Goal: Task Accomplishment & Management: Use online tool/utility

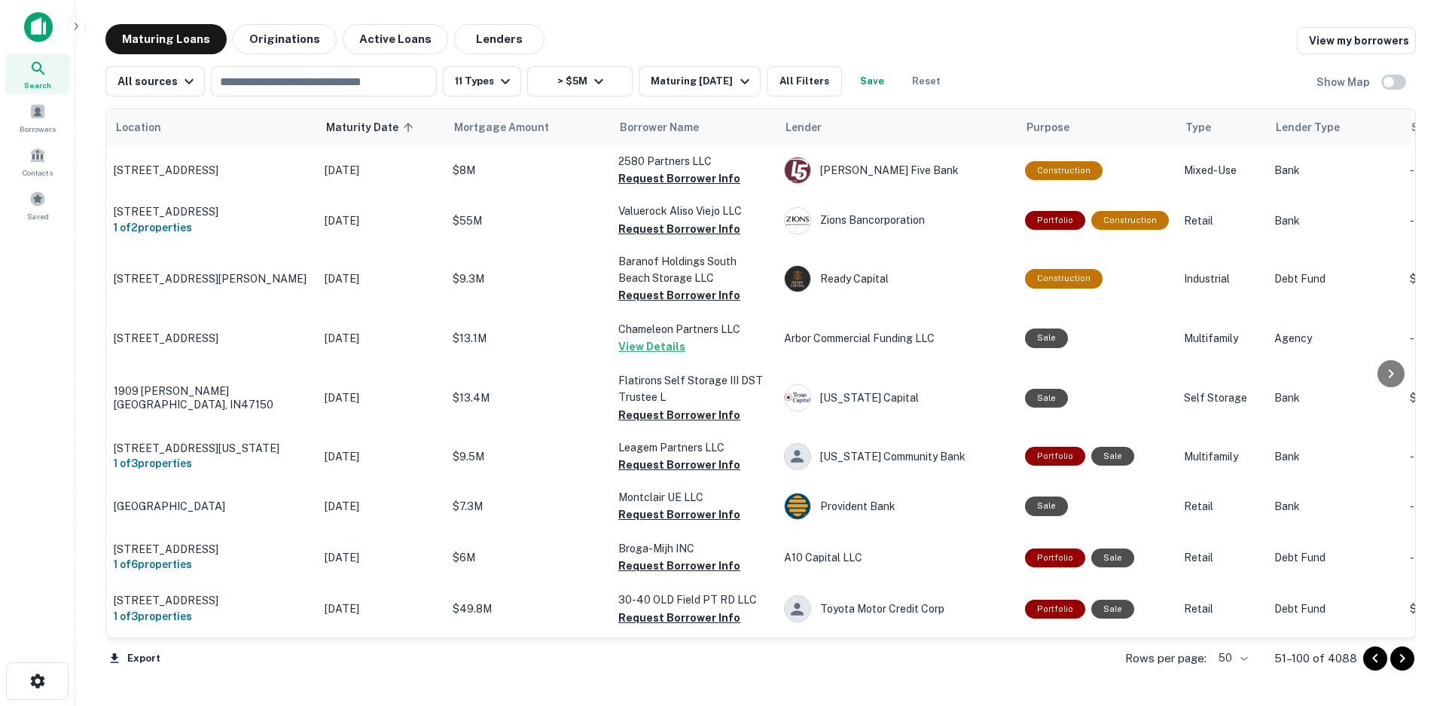
scroll to position [2218, 0]
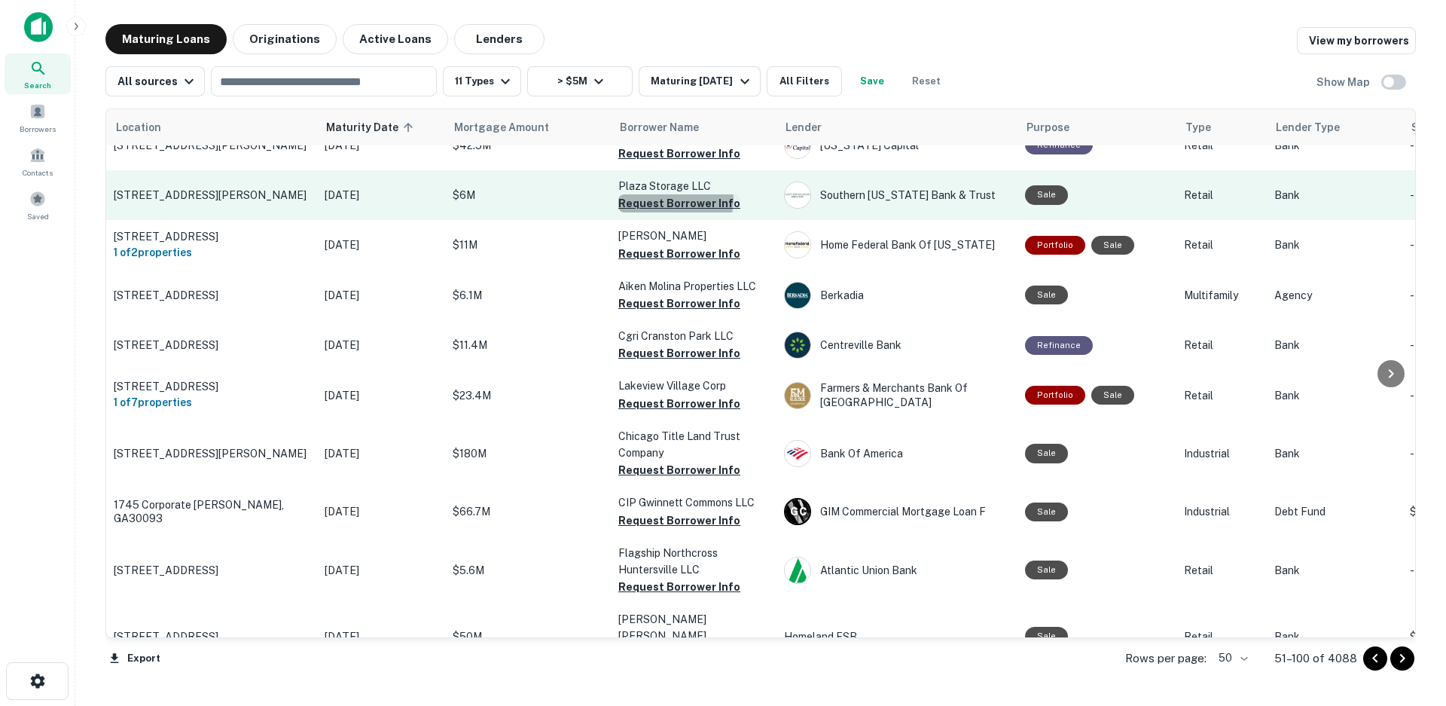
click at [675, 194] on button "Request Borrower Info" at bounding box center [679, 203] width 122 height 18
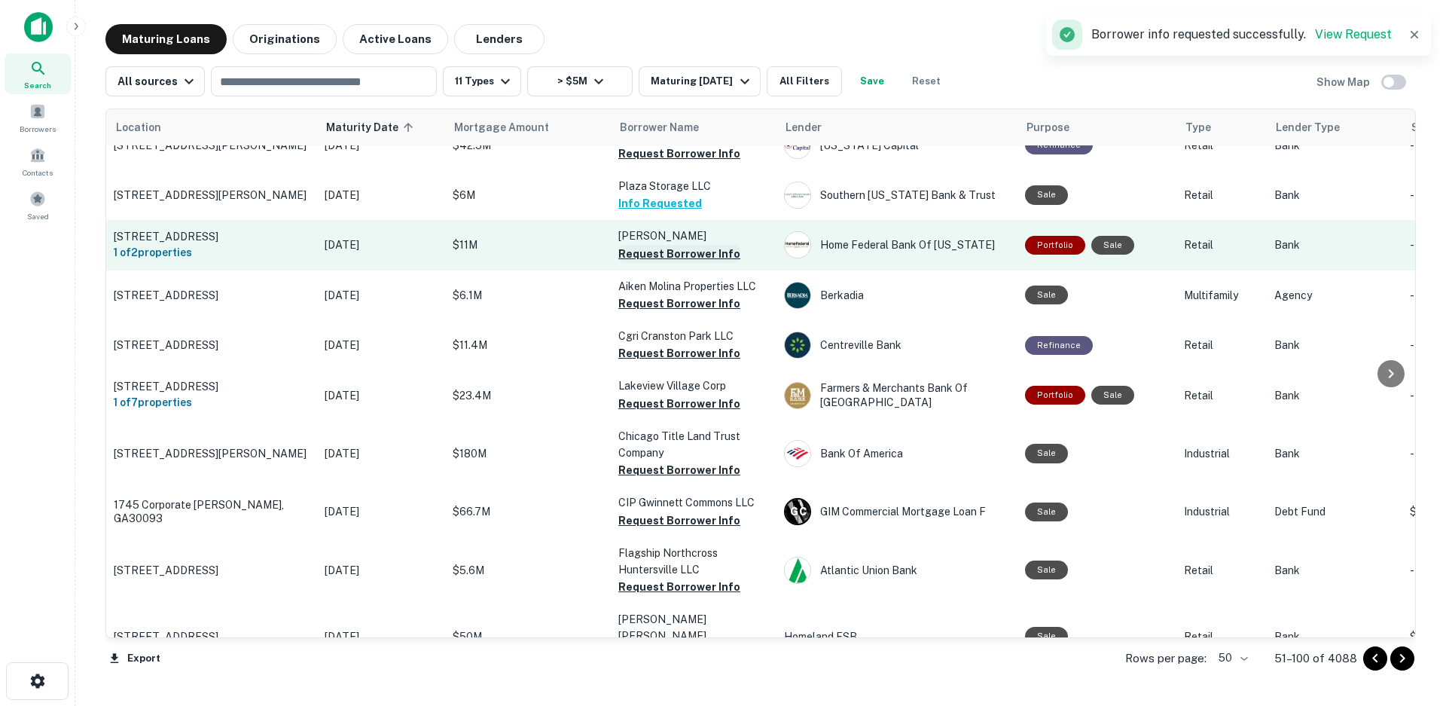
click at [661, 245] on button "Request Borrower Info" at bounding box center [679, 254] width 122 height 18
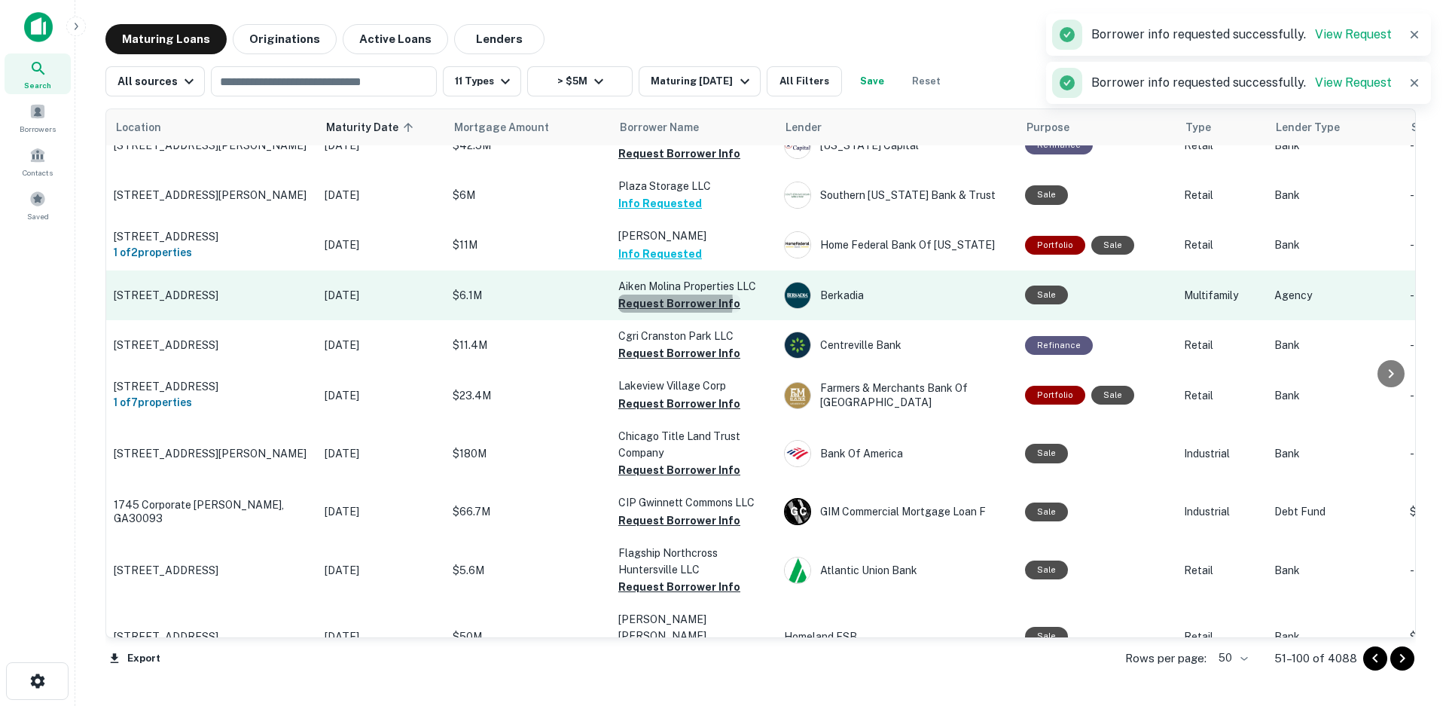
click at [660, 294] on button "Request Borrower Info" at bounding box center [679, 303] width 122 height 18
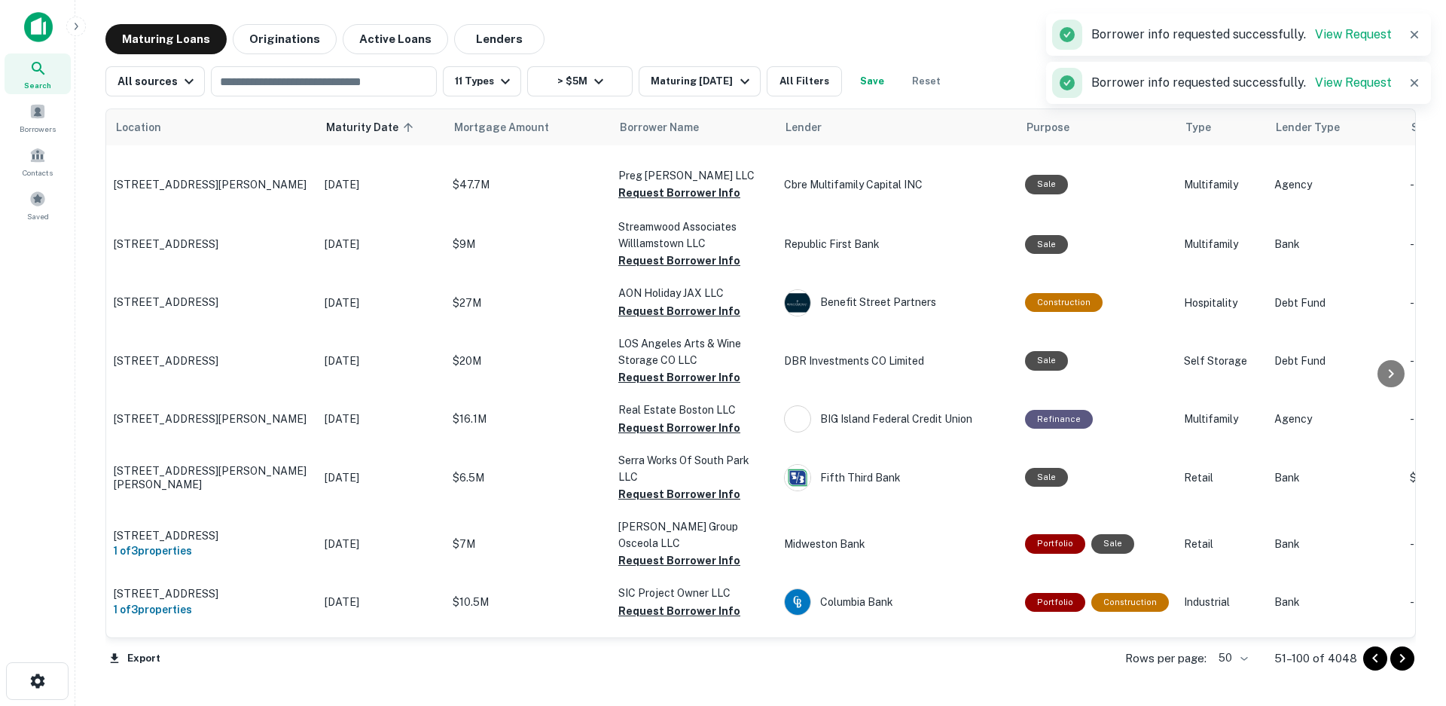
click at [648, 518] on p "[PERSON_NAME] Group Osceola LLC" at bounding box center [693, 534] width 151 height 33
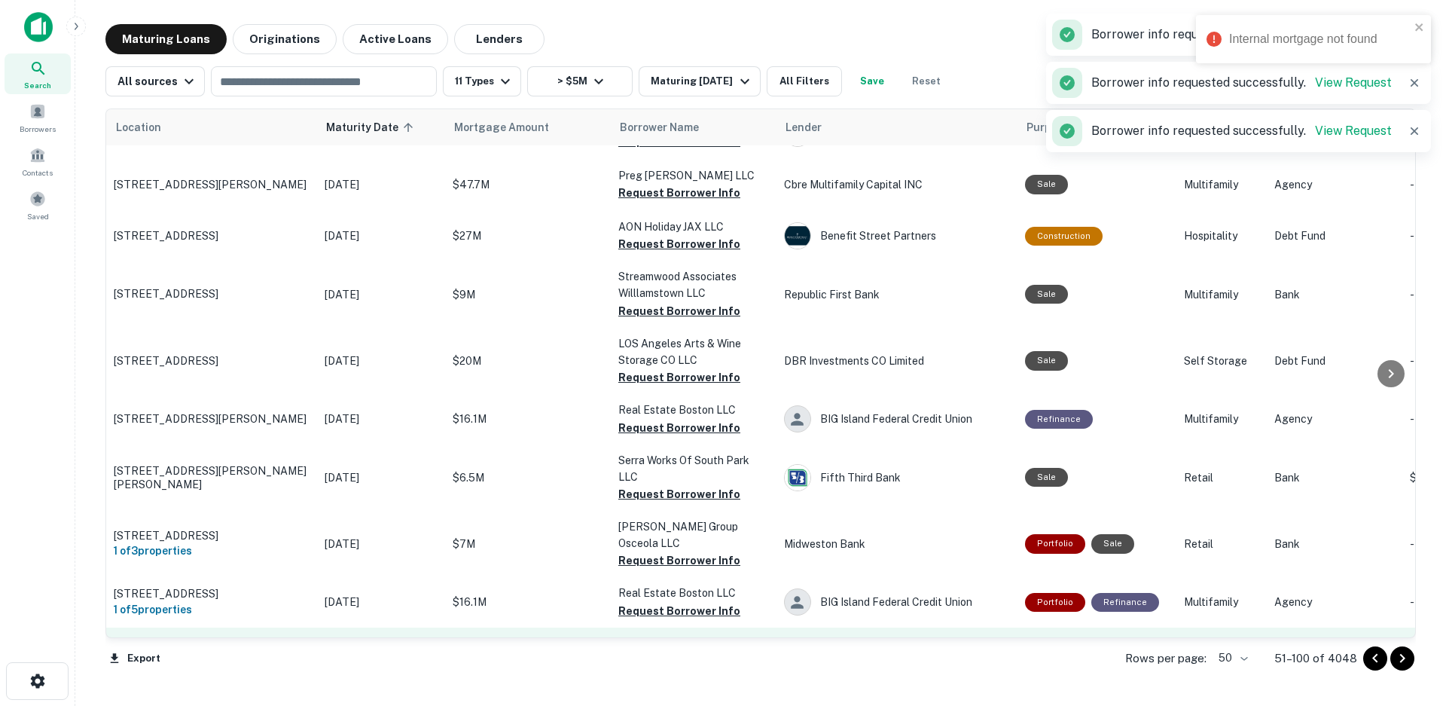
click at [655, 651] on button "Request Borrower Info" at bounding box center [679, 660] width 122 height 18
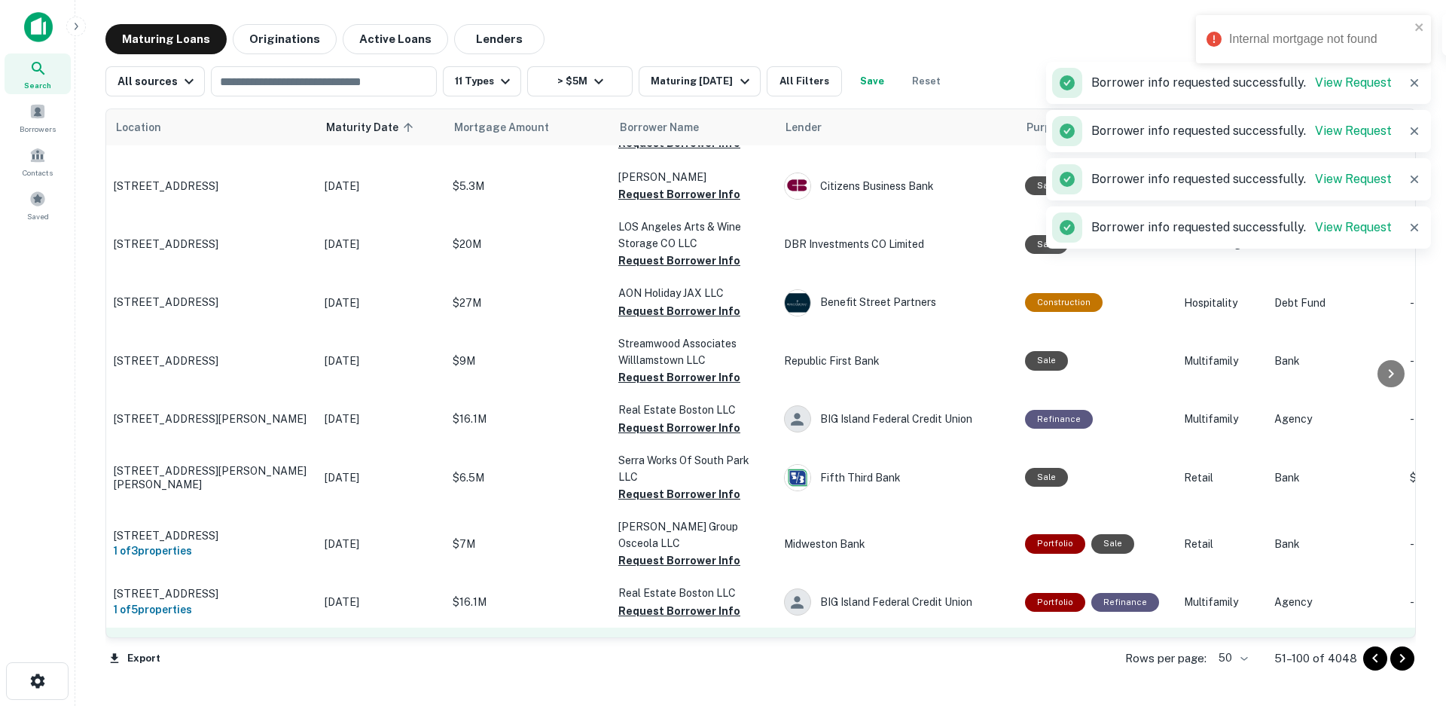
scroll to position [2259, 0]
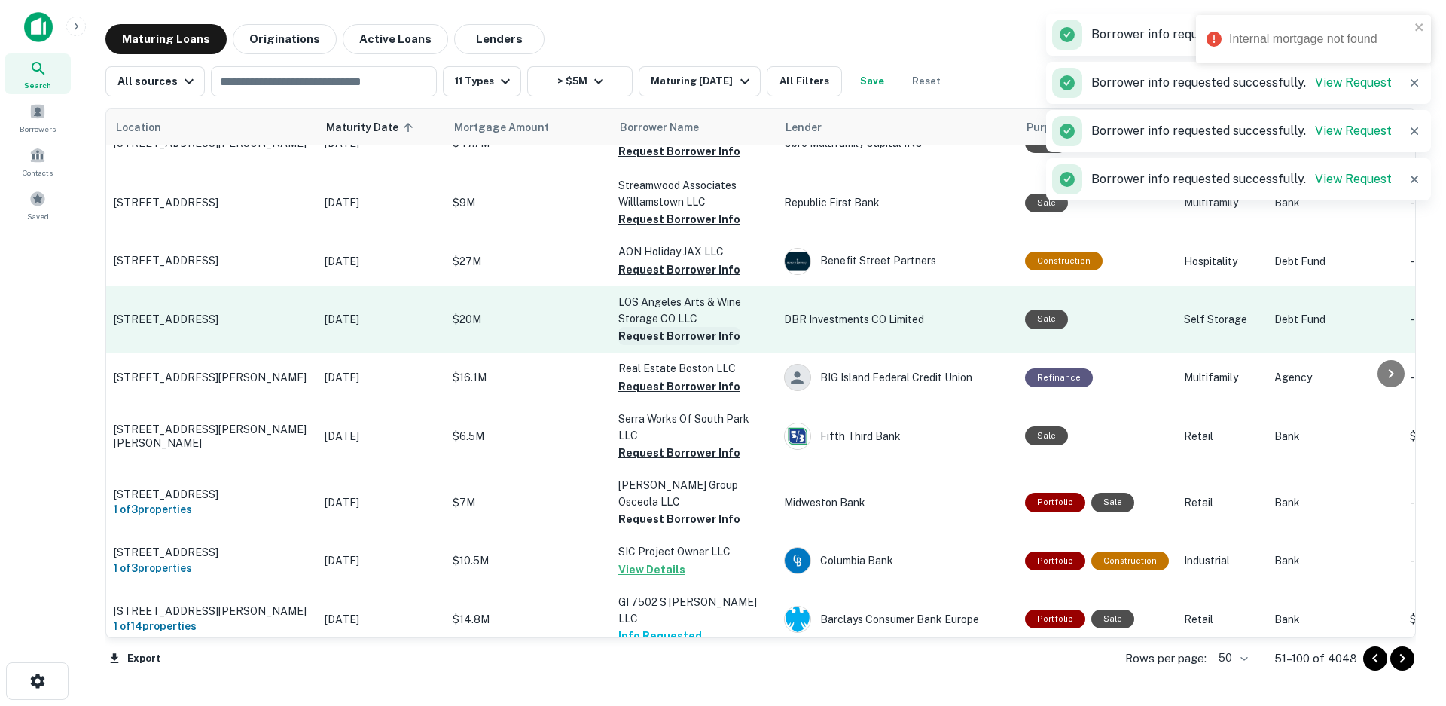
click at [663, 327] on button "Request Borrower Info" at bounding box center [679, 336] width 122 height 18
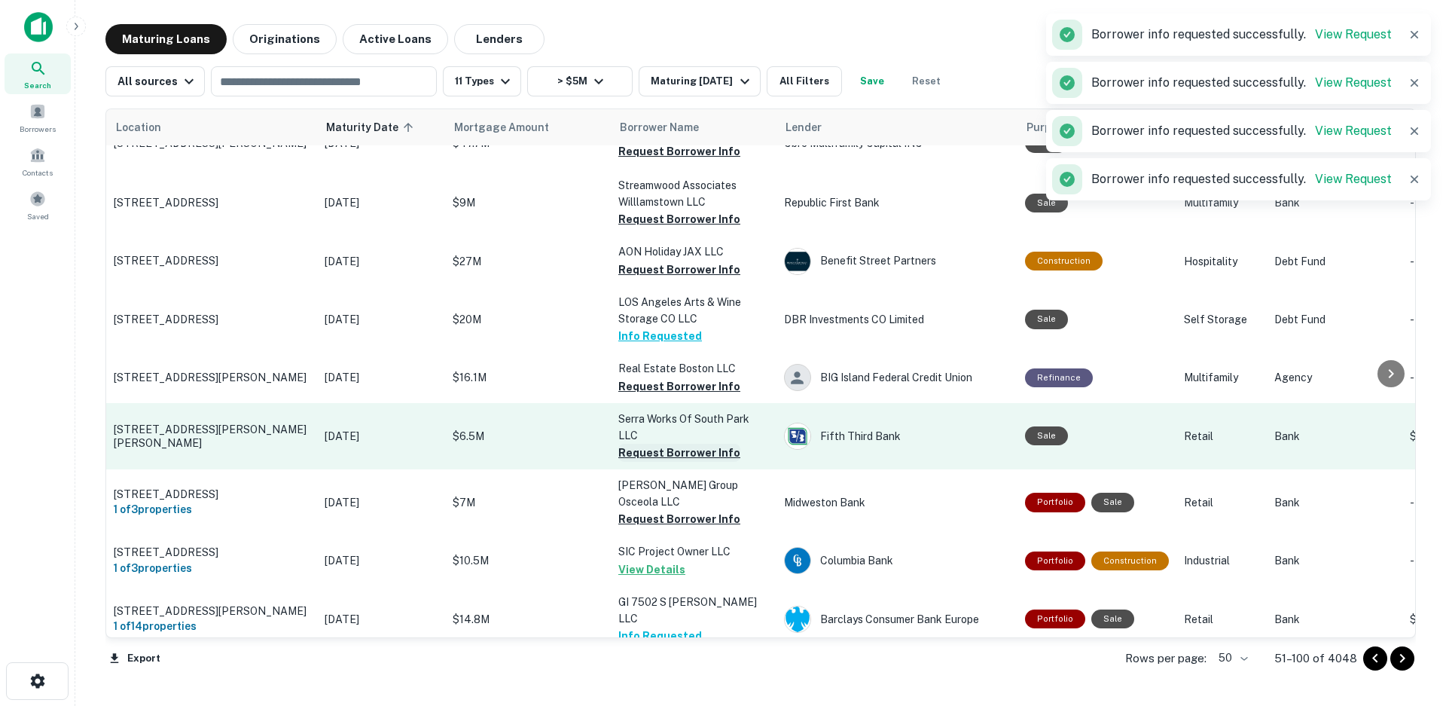
click at [660, 377] on button "Request Borrower Info" at bounding box center [679, 386] width 122 height 18
click at [662, 444] on button "Request Borrower Info" at bounding box center [679, 453] width 122 height 18
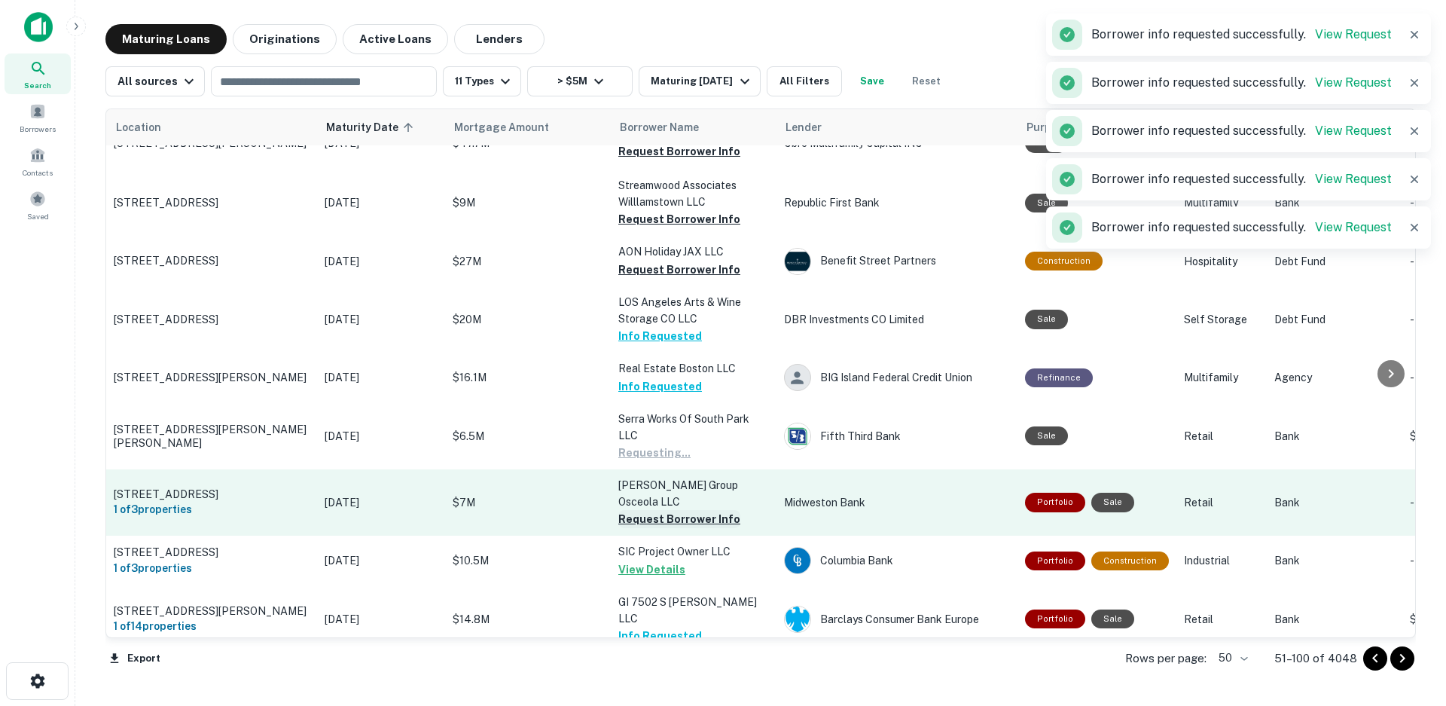
click at [654, 510] on button "Request Borrower Info" at bounding box center [679, 519] width 122 height 18
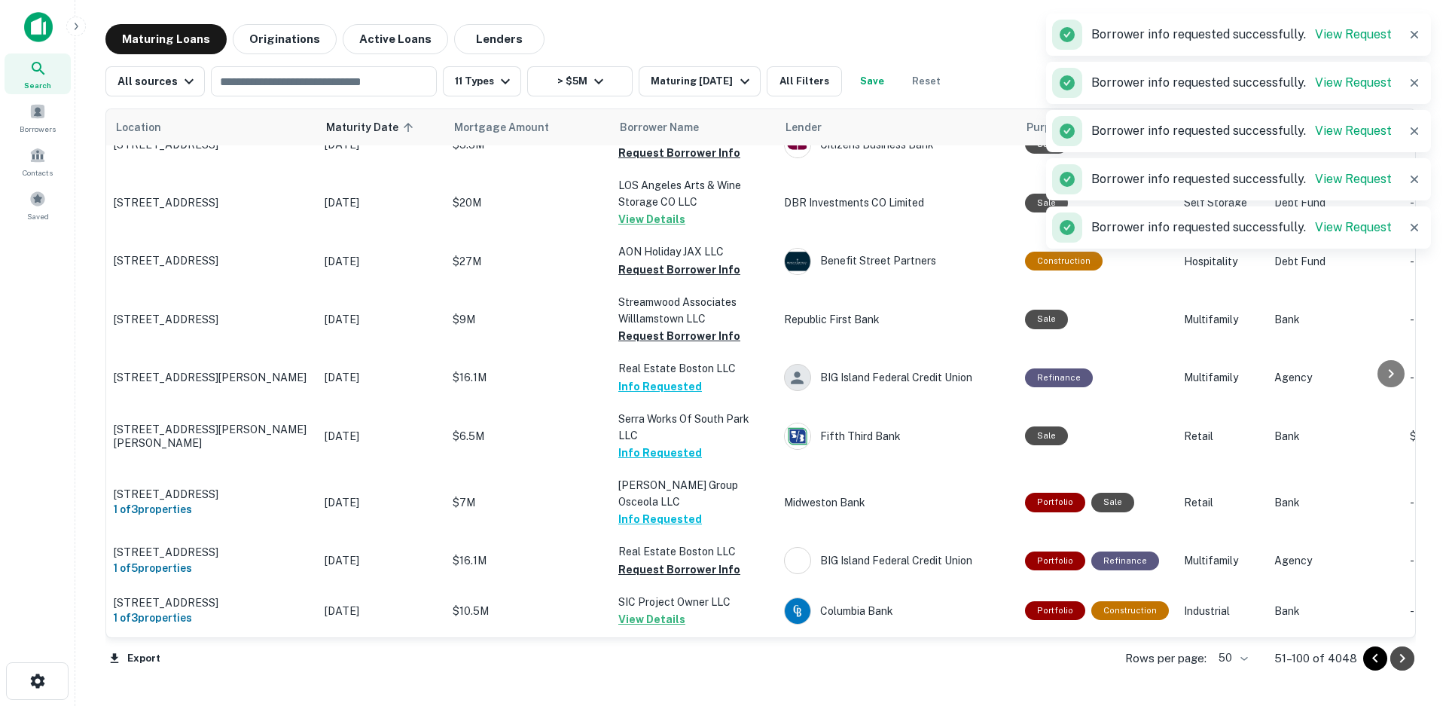
click at [1405, 659] on icon "Go to next page" at bounding box center [1402, 658] width 18 height 18
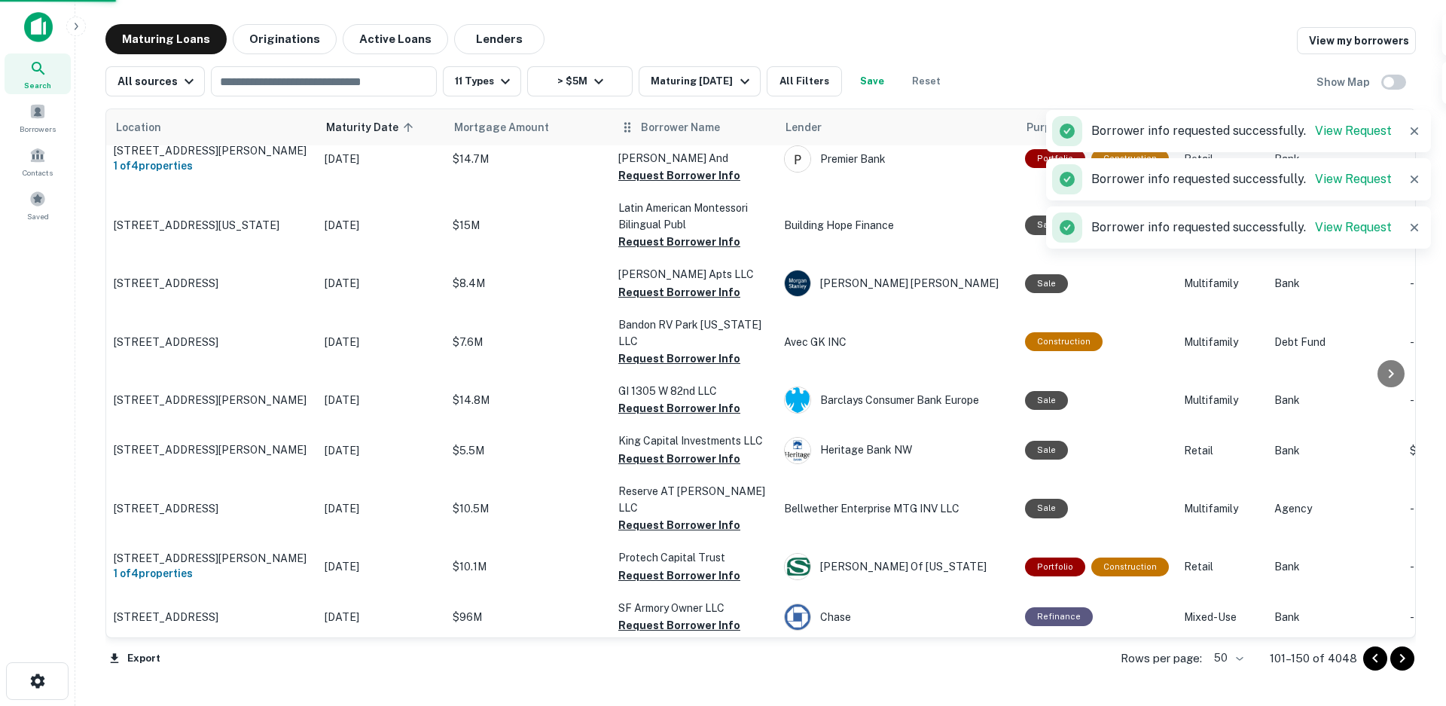
scroll to position [2212, 0]
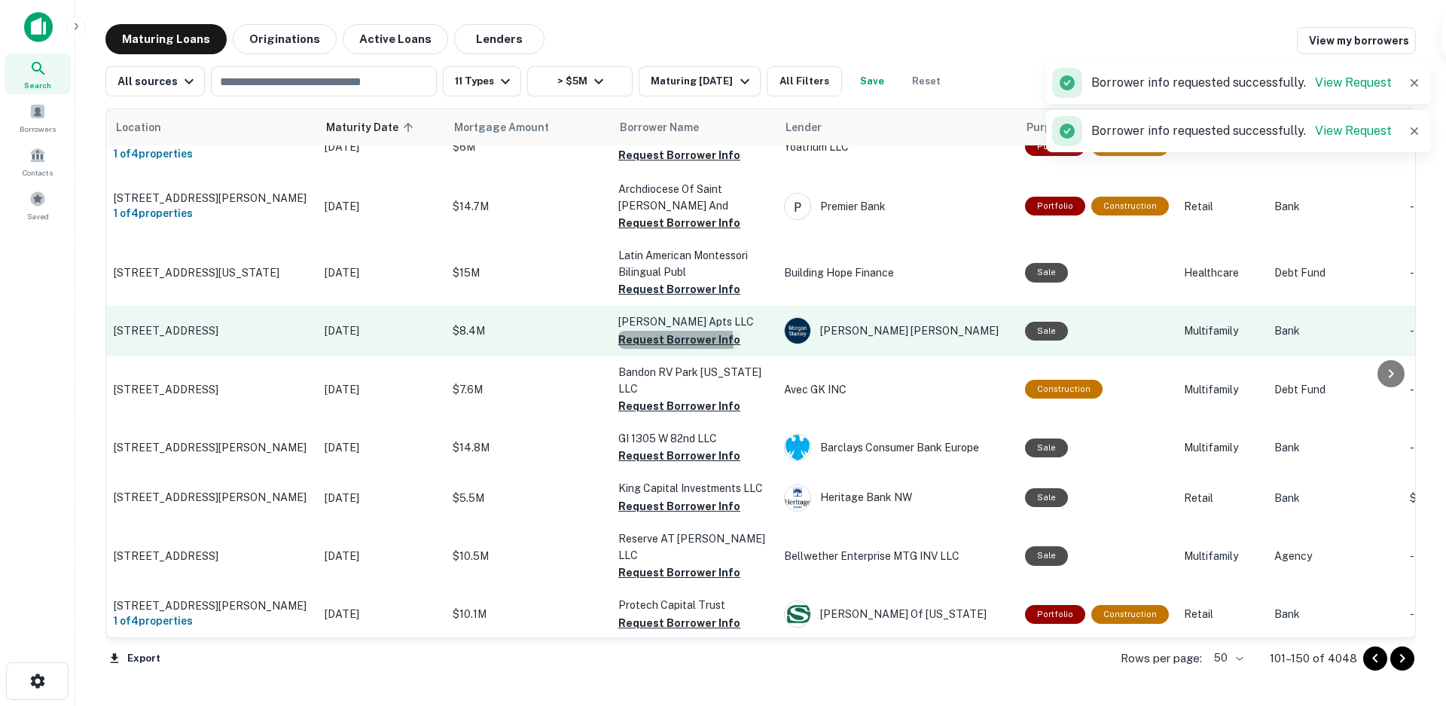
click at [661, 331] on button "Request Borrower Info" at bounding box center [679, 340] width 122 height 18
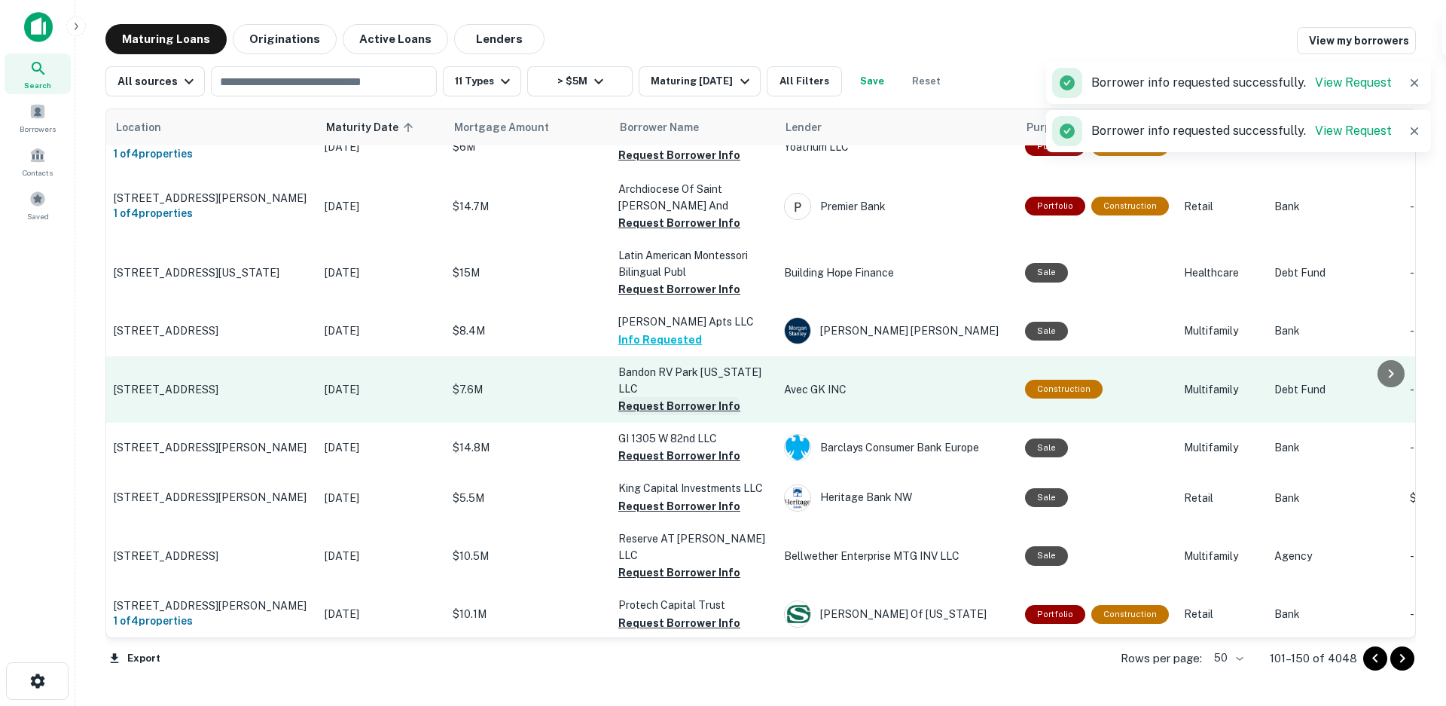
click at [677, 397] on button "Request Borrower Info" at bounding box center [679, 406] width 122 height 18
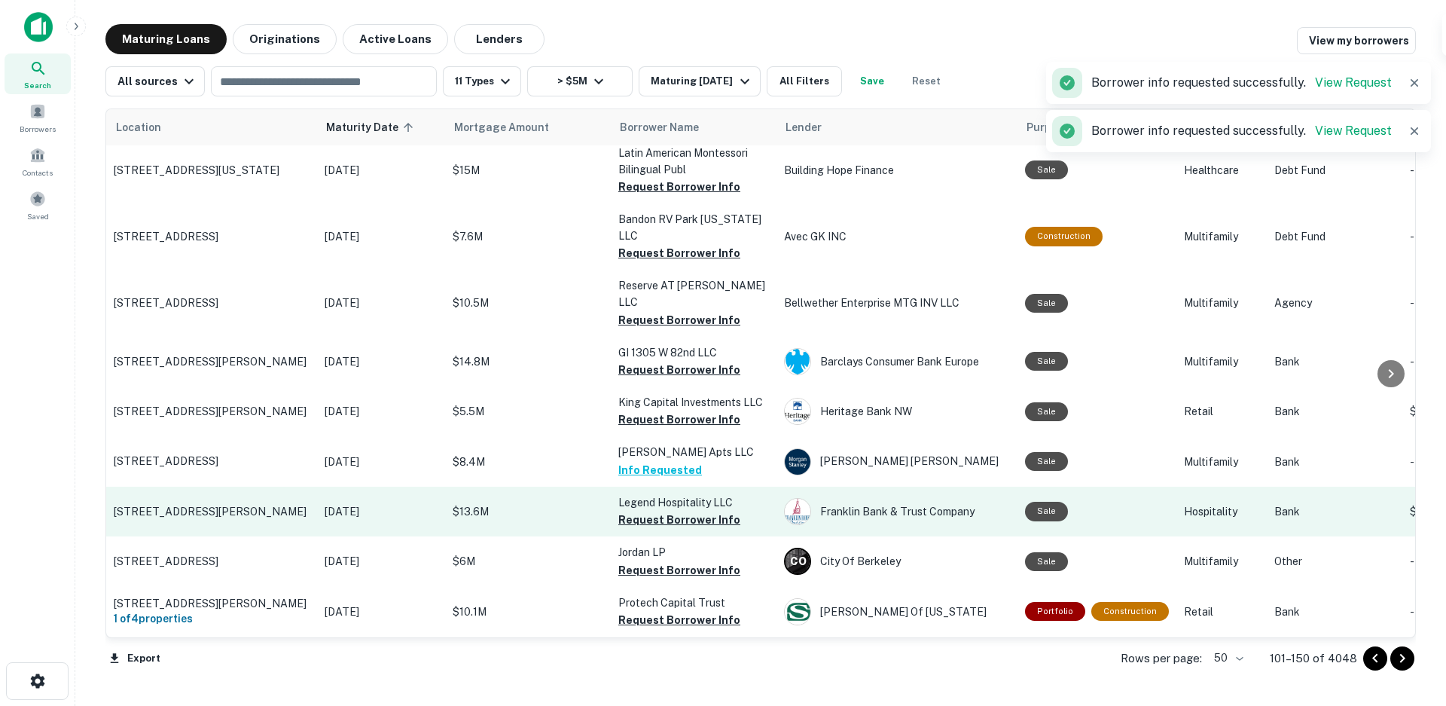
scroll to position [2203, 0]
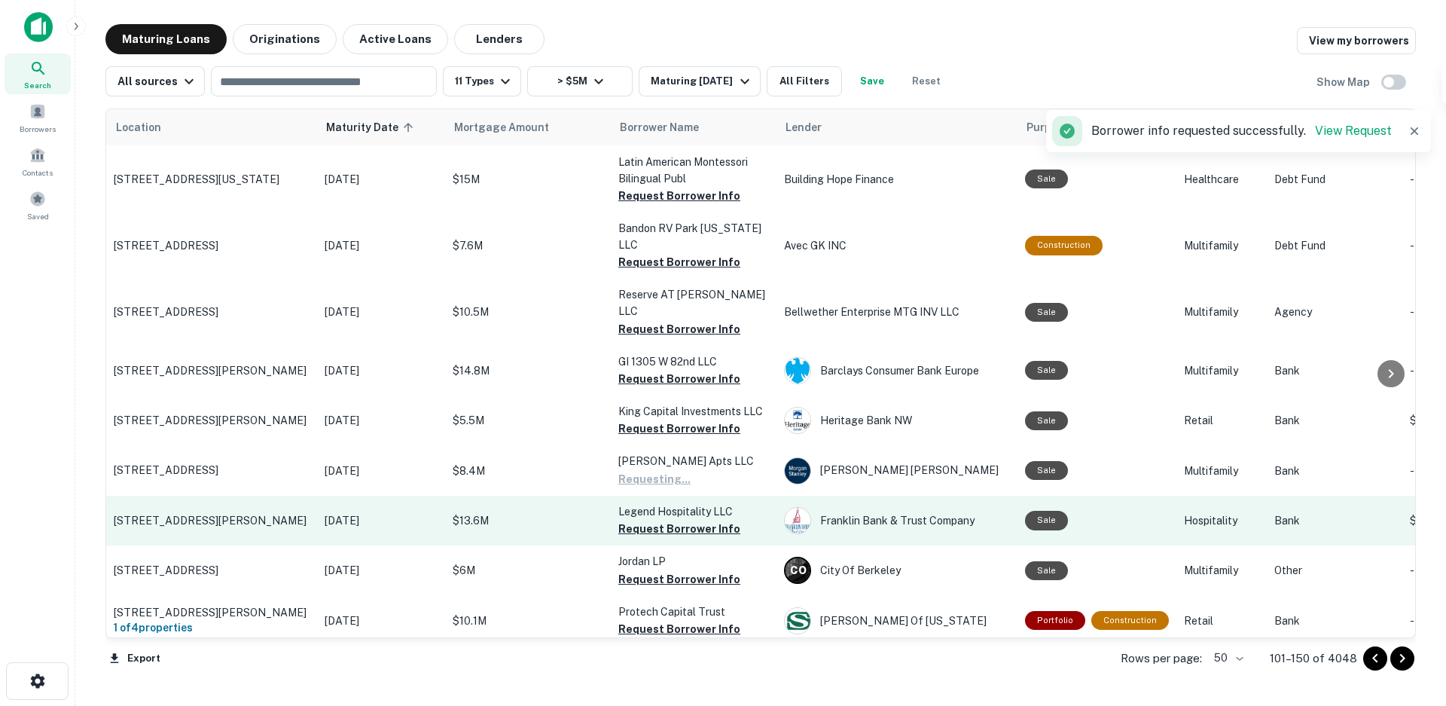
click at [655, 520] on button "Request Borrower Info" at bounding box center [679, 529] width 122 height 18
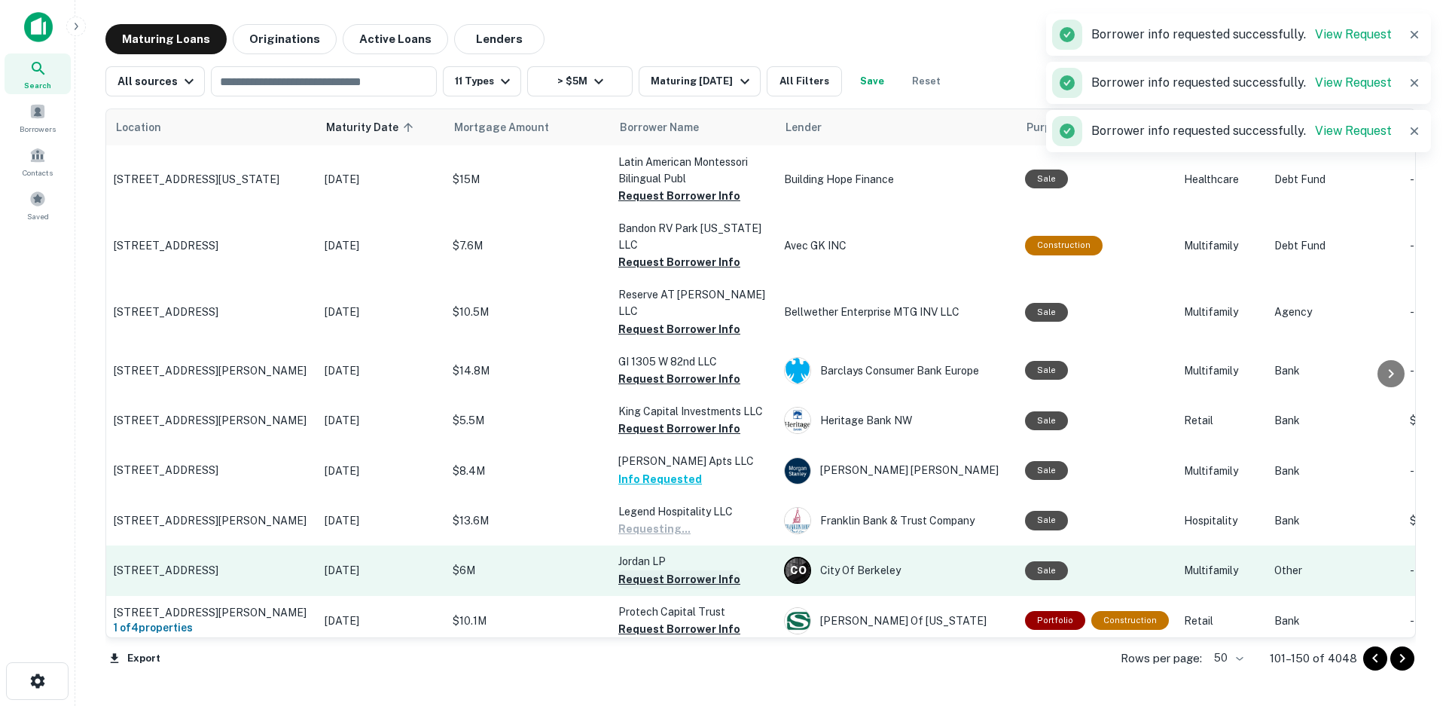
click at [670, 570] on button "Request Borrower Info" at bounding box center [679, 579] width 122 height 18
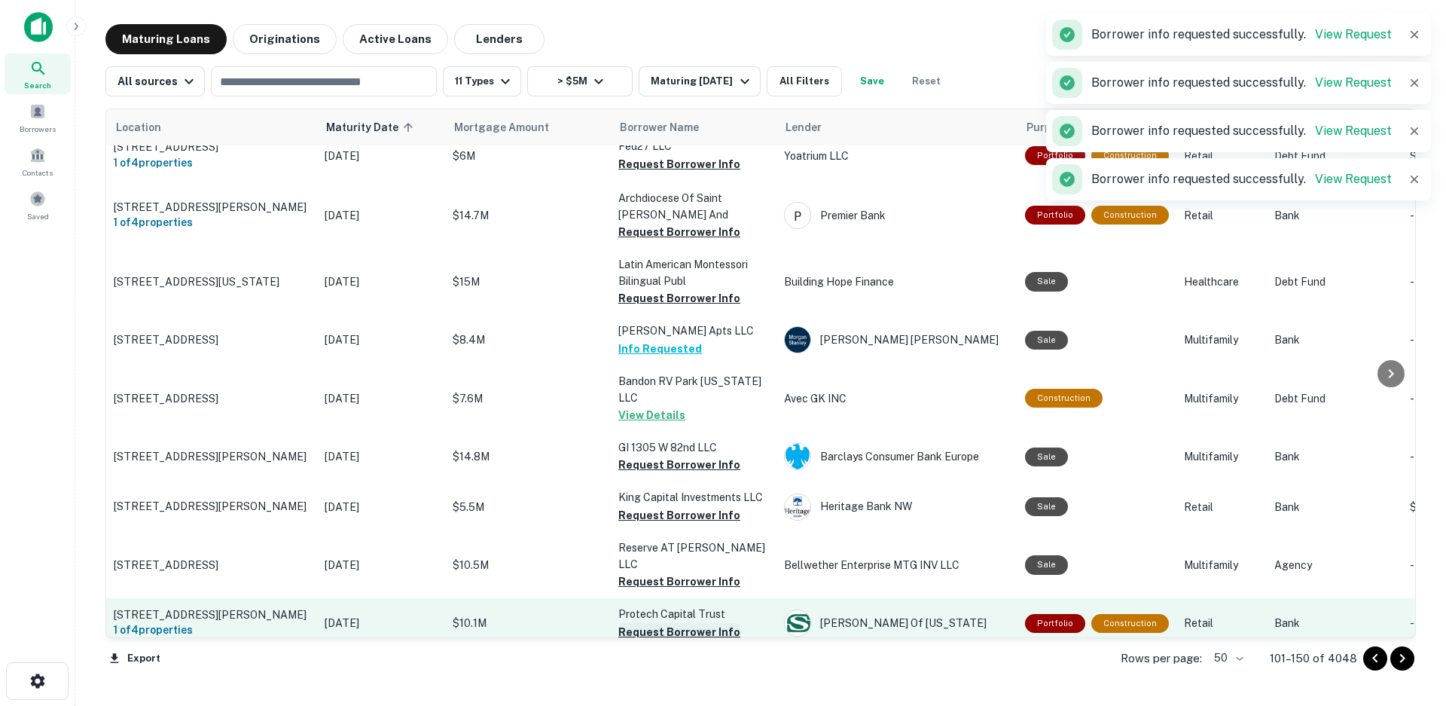
scroll to position [2212, 0]
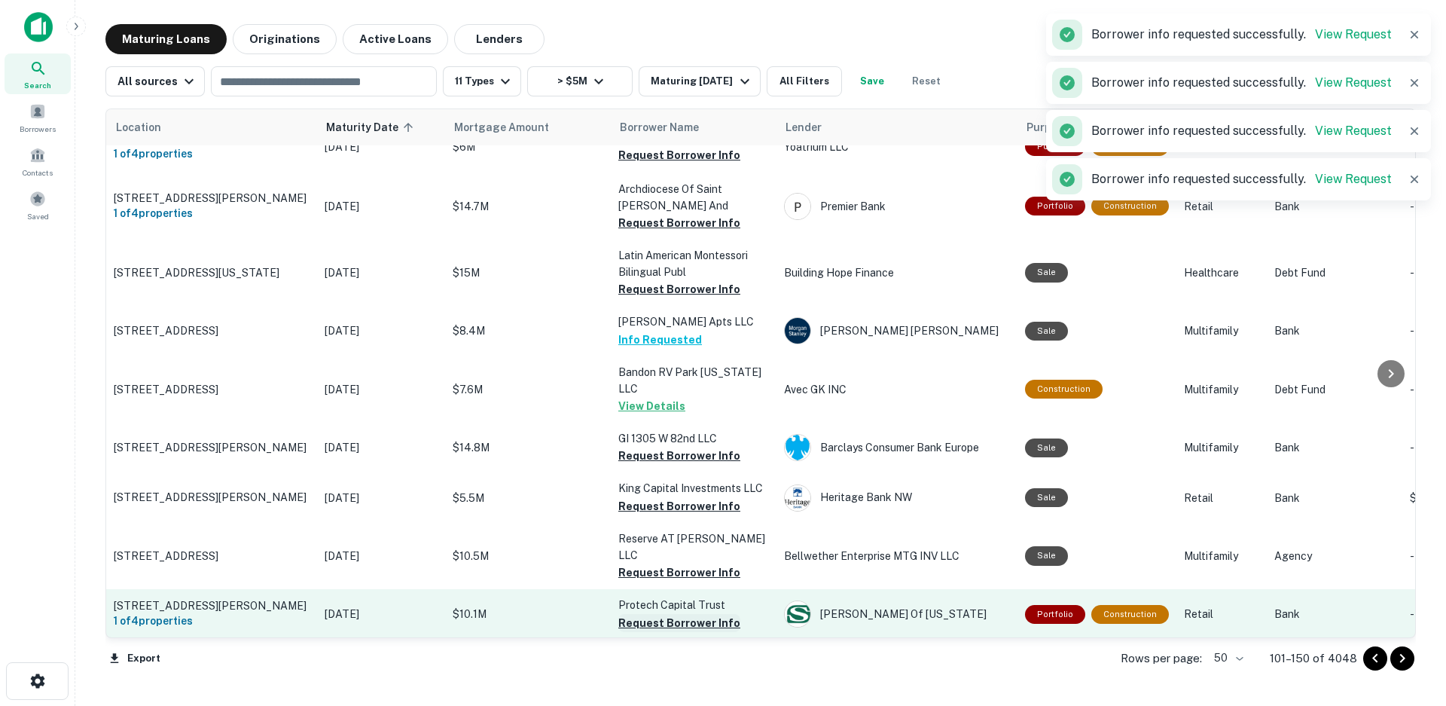
click at [669, 614] on button "Request Borrower Info" at bounding box center [679, 623] width 122 height 18
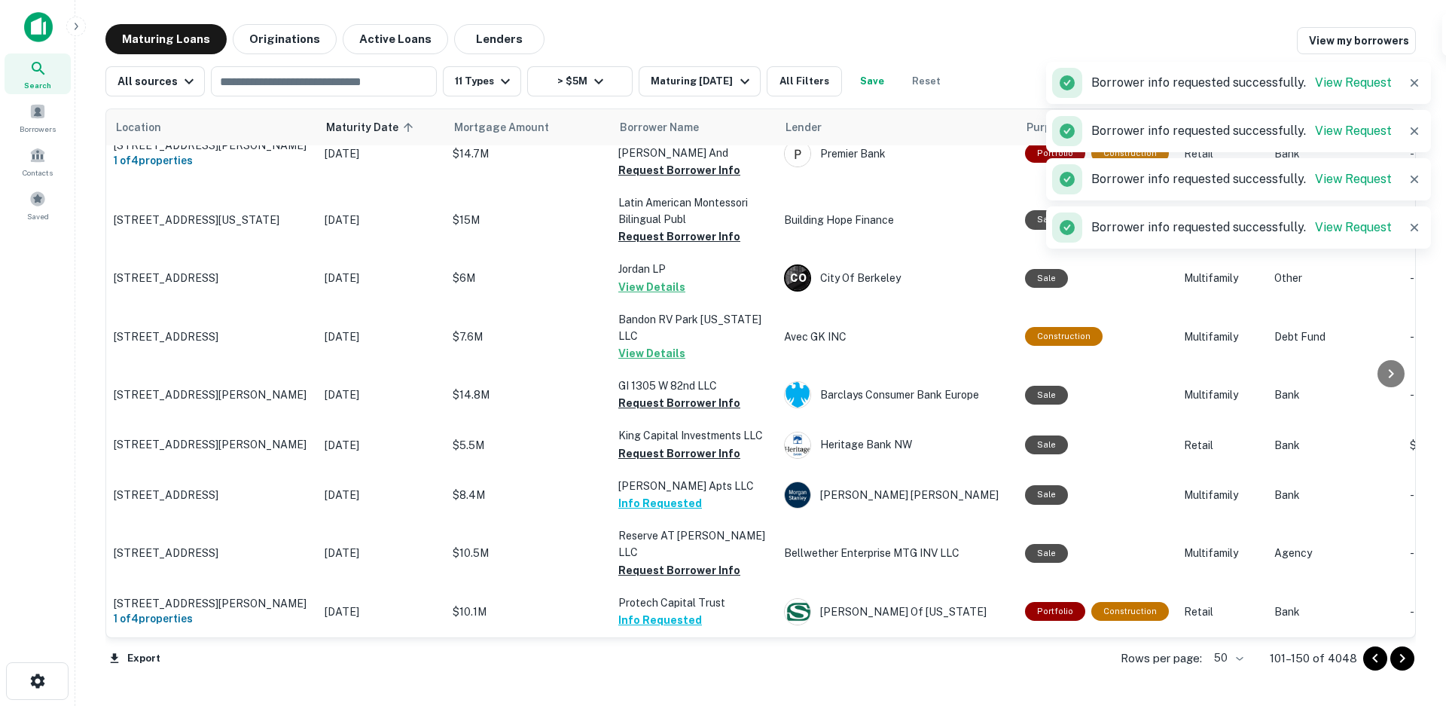
scroll to position [2203, 0]
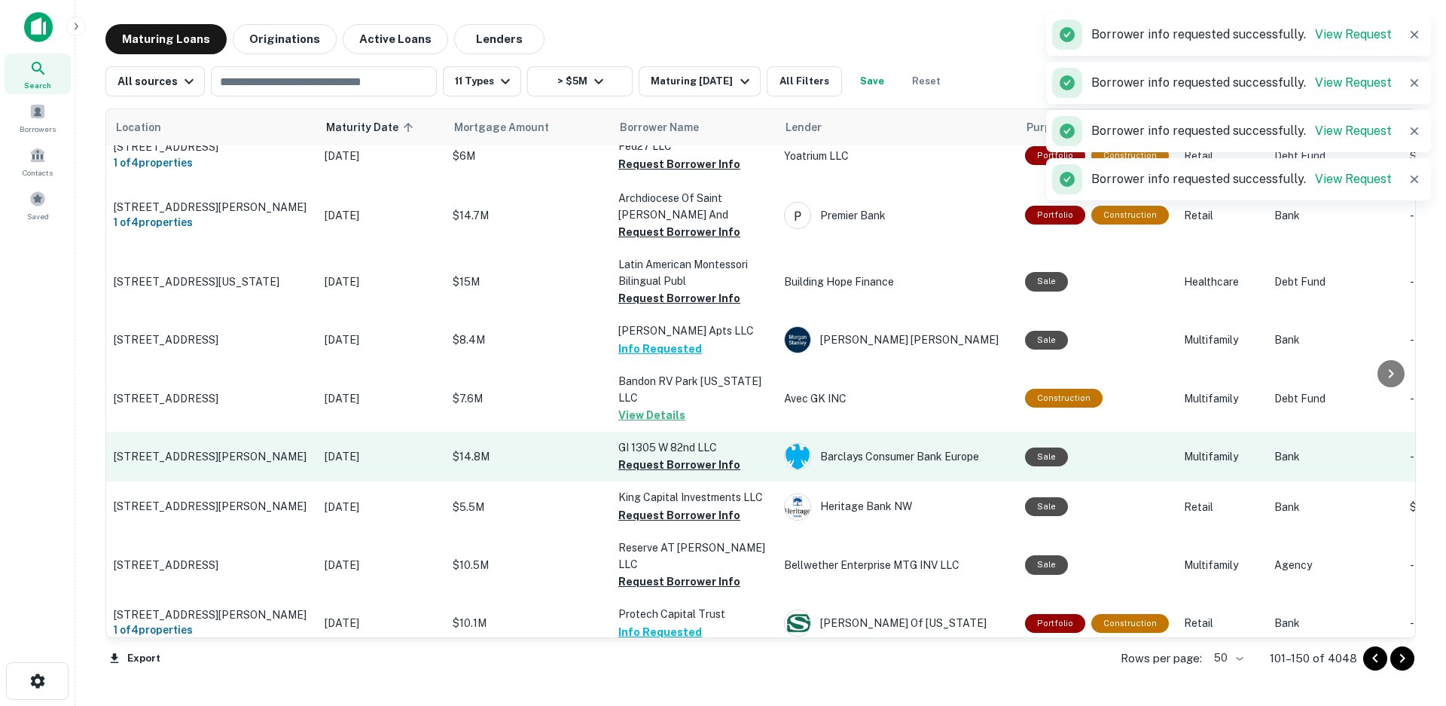
scroll to position [2212, 0]
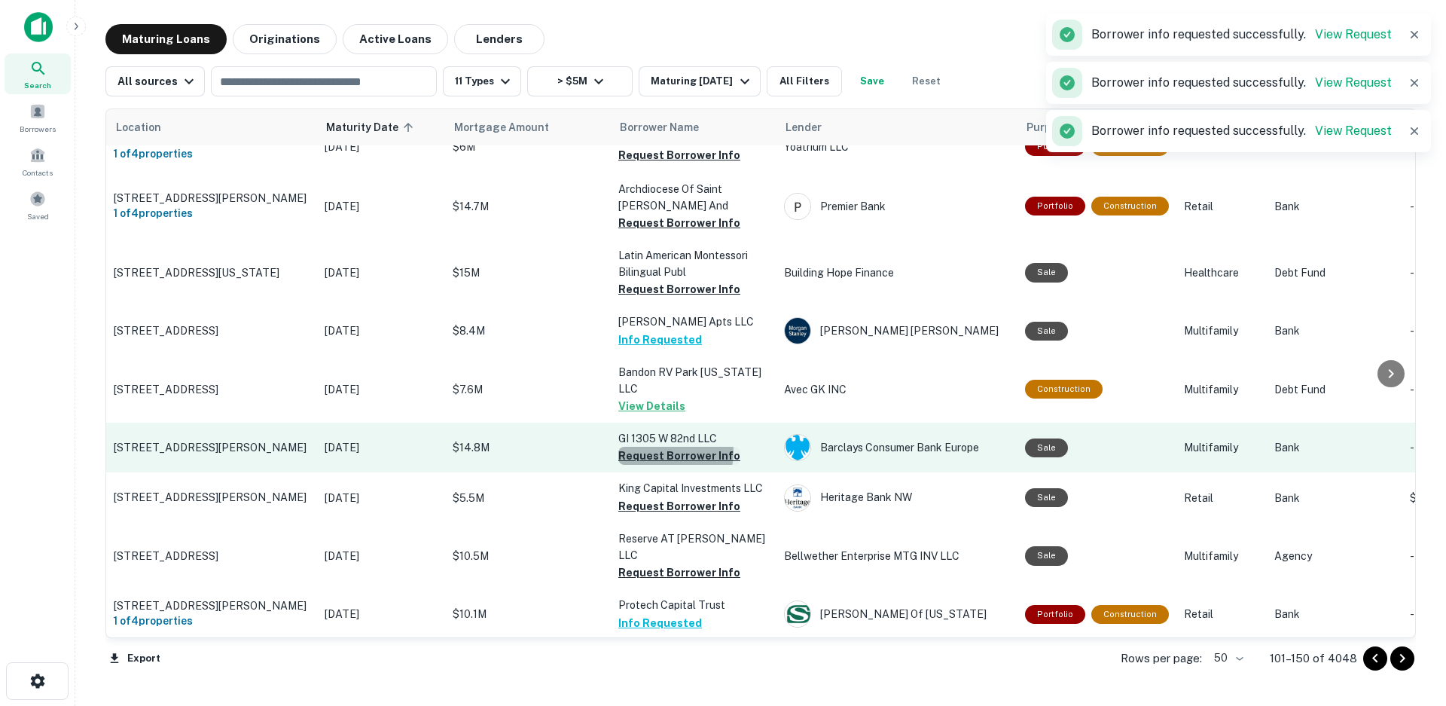
click at [666, 447] on button "Request Borrower Info" at bounding box center [679, 456] width 122 height 18
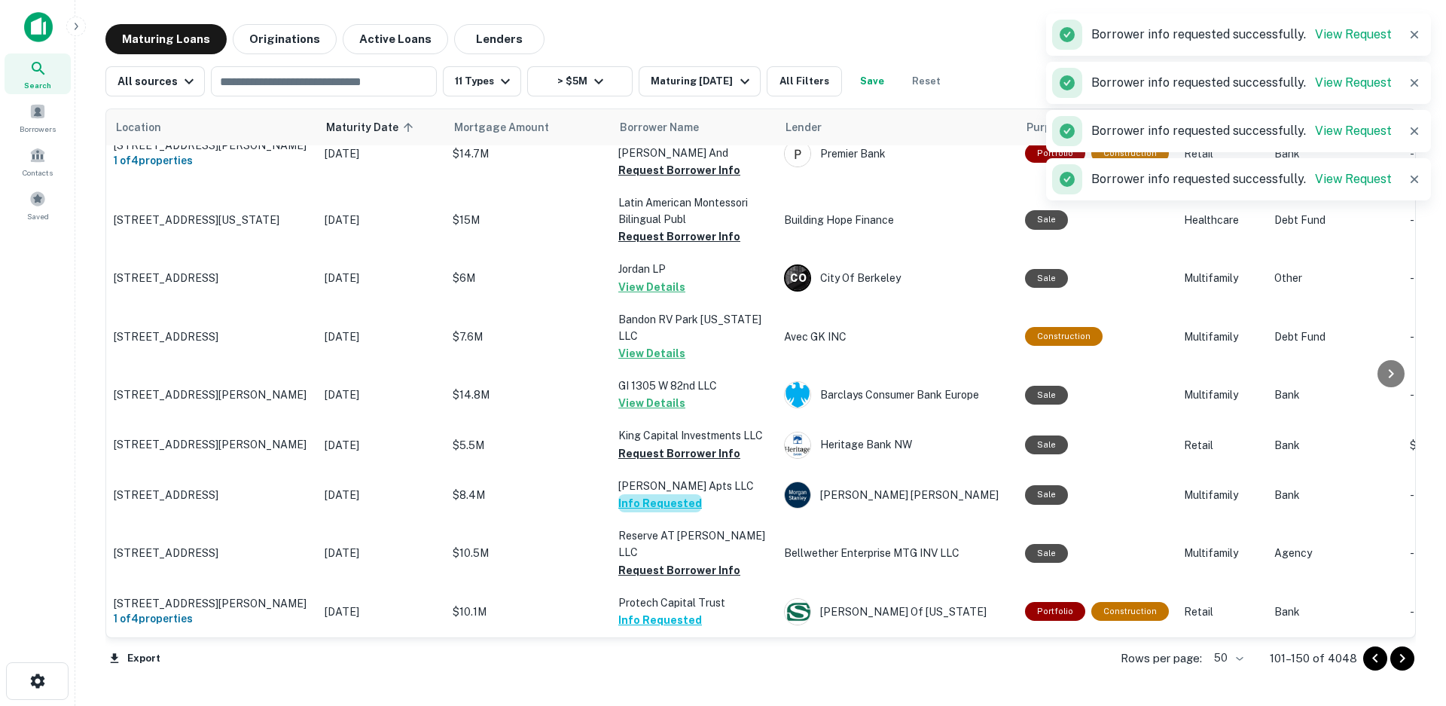
scroll to position [2203, 0]
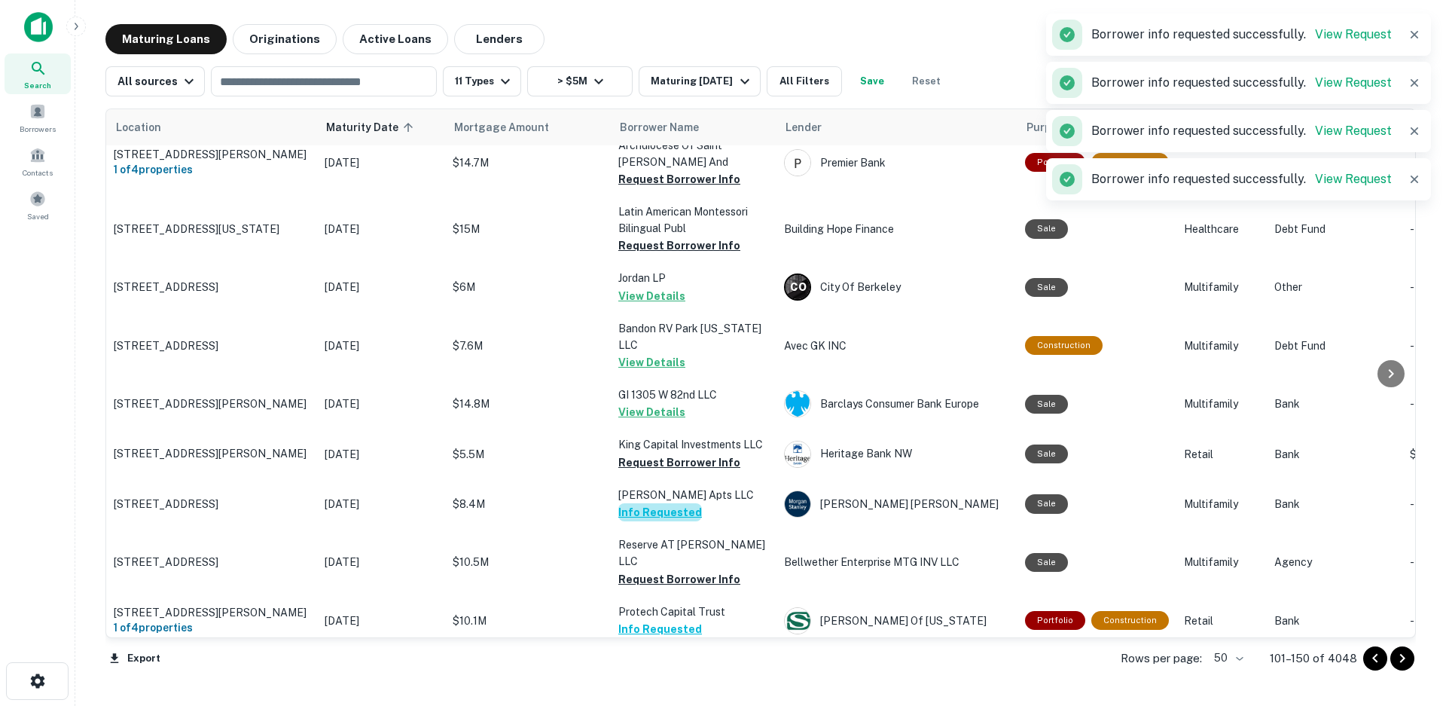
click at [665, 503] on button "Info Requested" at bounding box center [660, 512] width 84 height 18
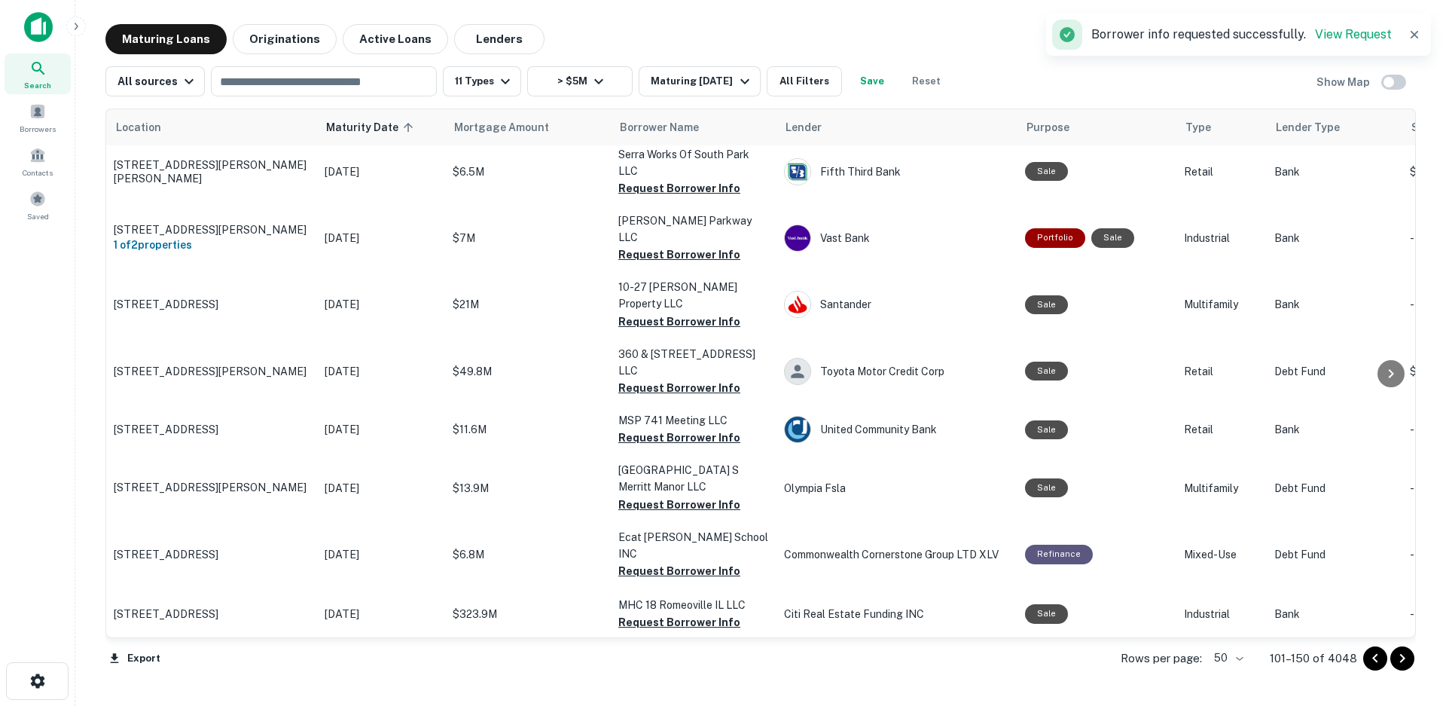
scroll to position [1421, 0]
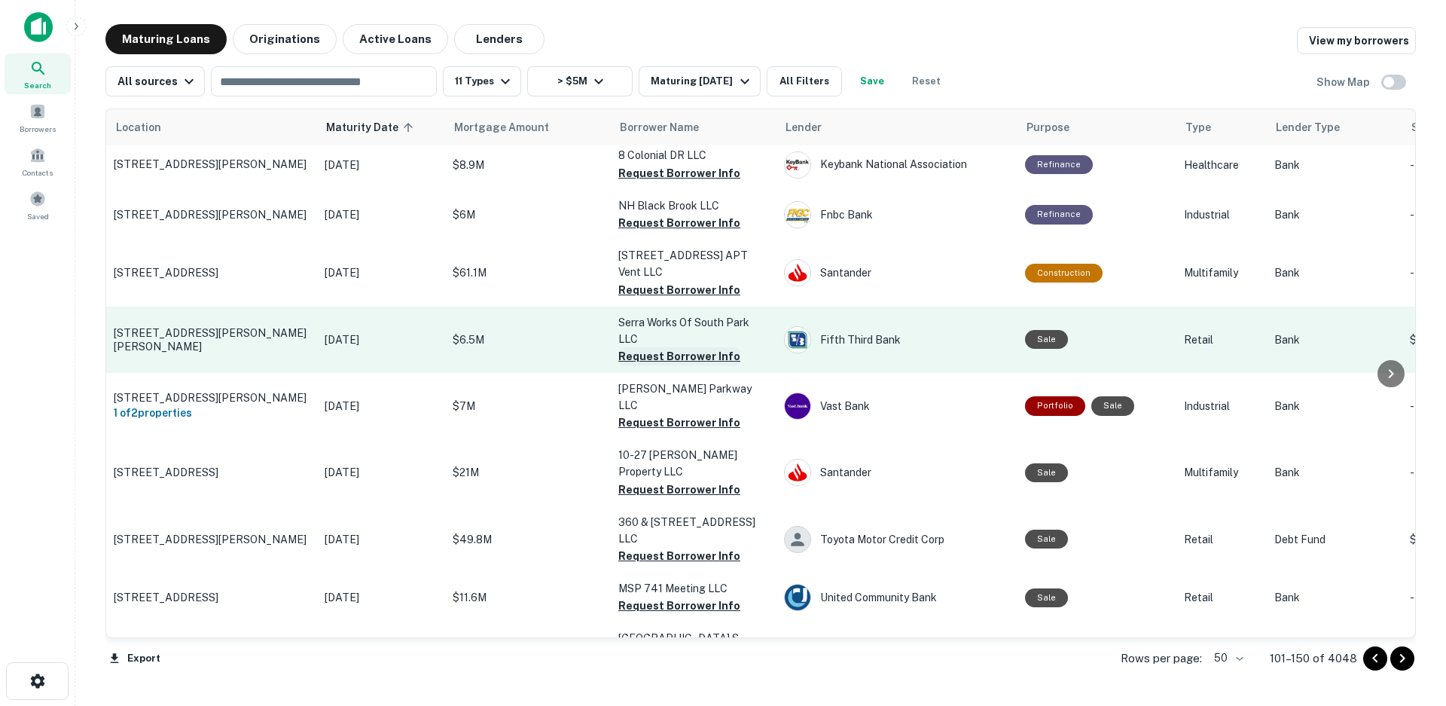
click at [673, 347] on button "Request Borrower Info" at bounding box center [679, 356] width 122 height 18
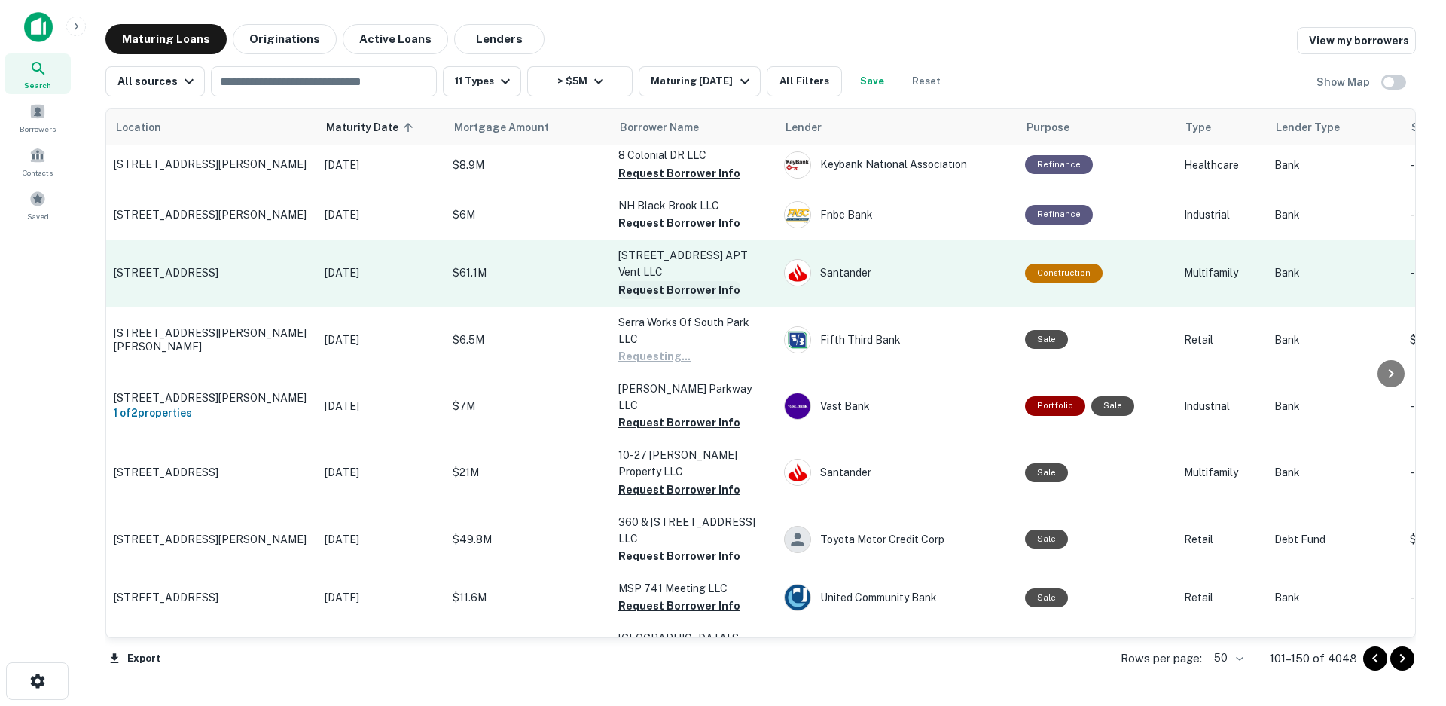
click at [669, 281] on button "Request Borrower Info" at bounding box center [679, 290] width 122 height 18
